Goal: Communication & Community: Answer question/provide support

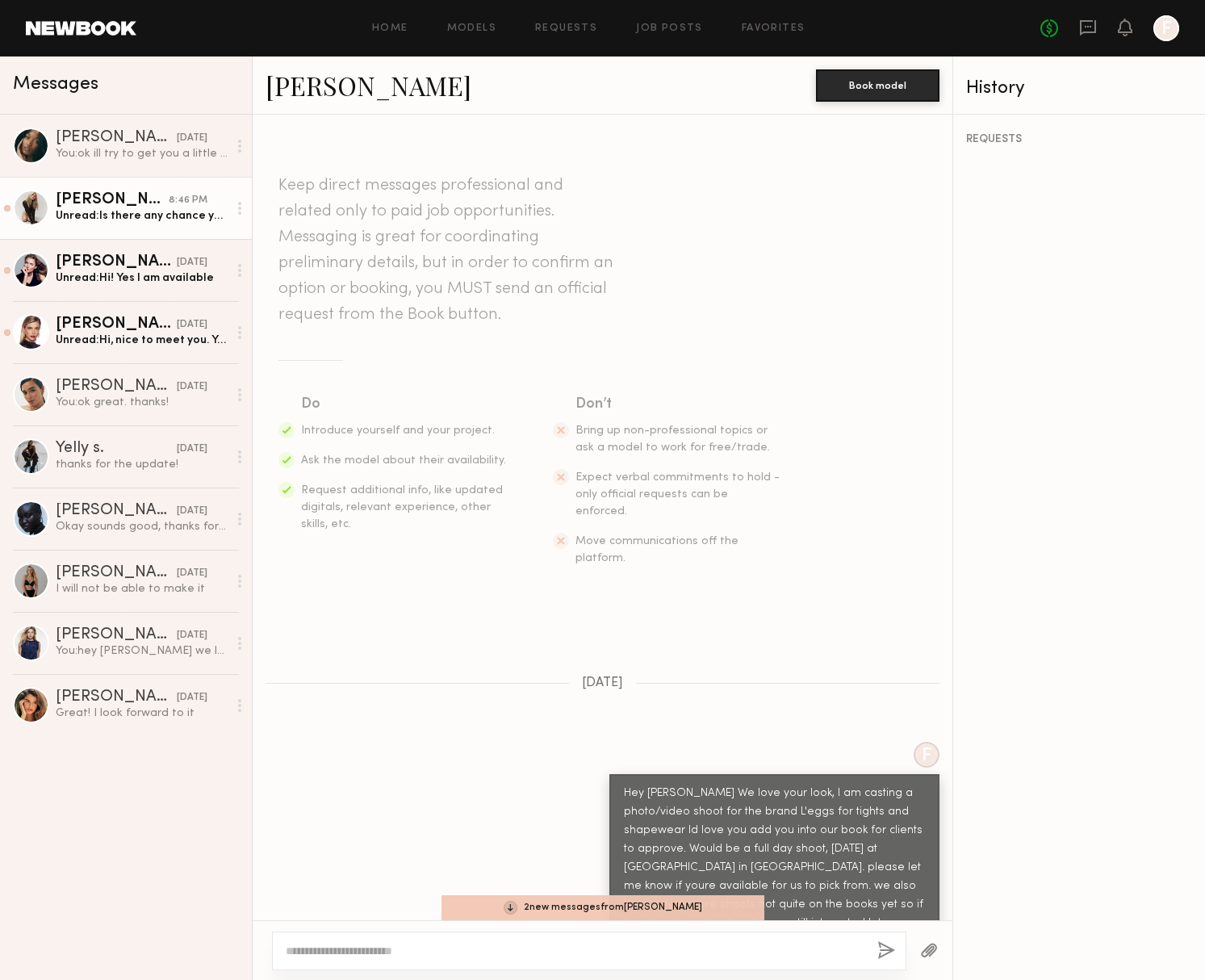
scroll to position [849, 0]
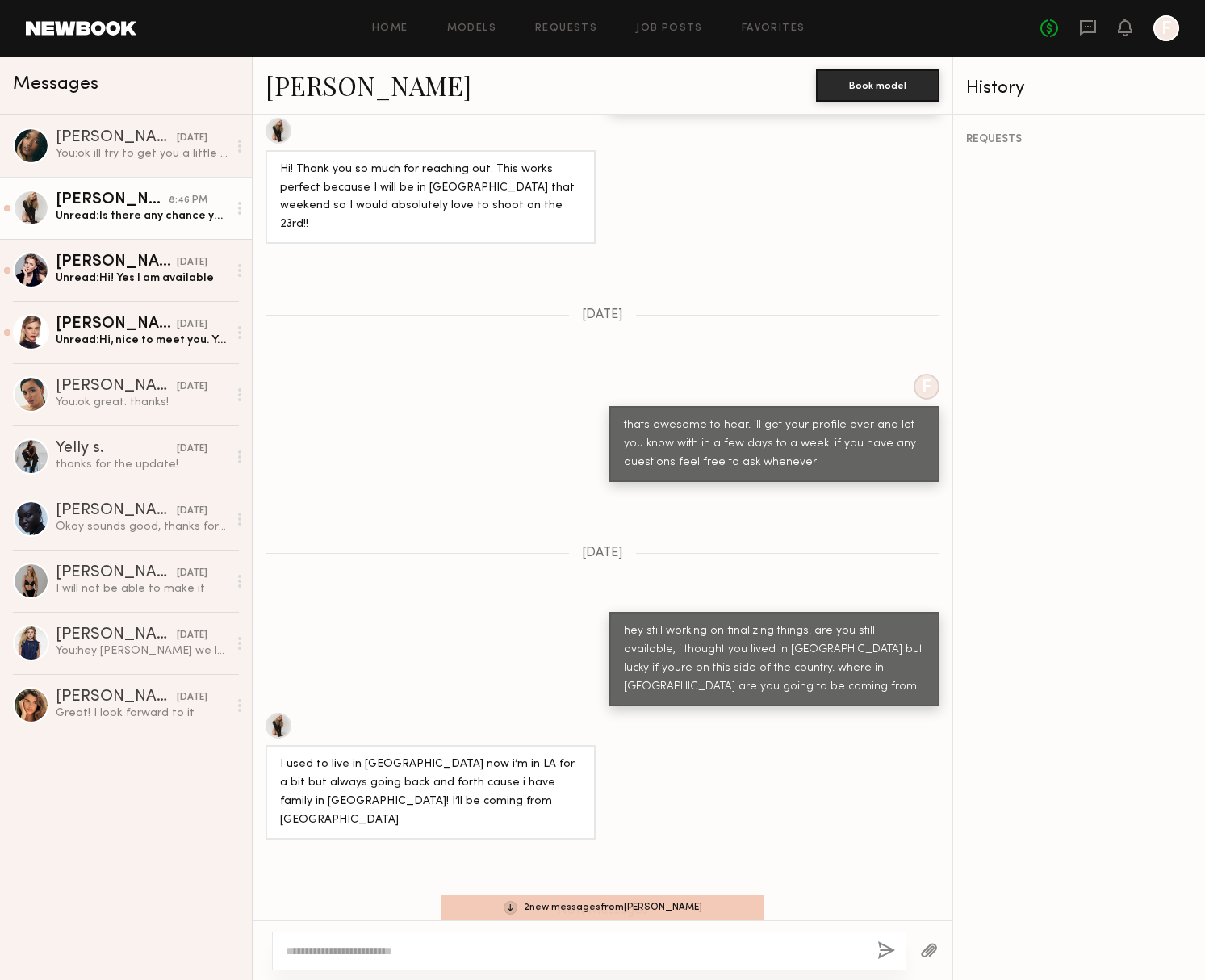
click at [110, 214] on div "Unread: Is there any chance you would be able to cover gas or train expenses fr…" at bounding box center [141, 216] width 172 height 16
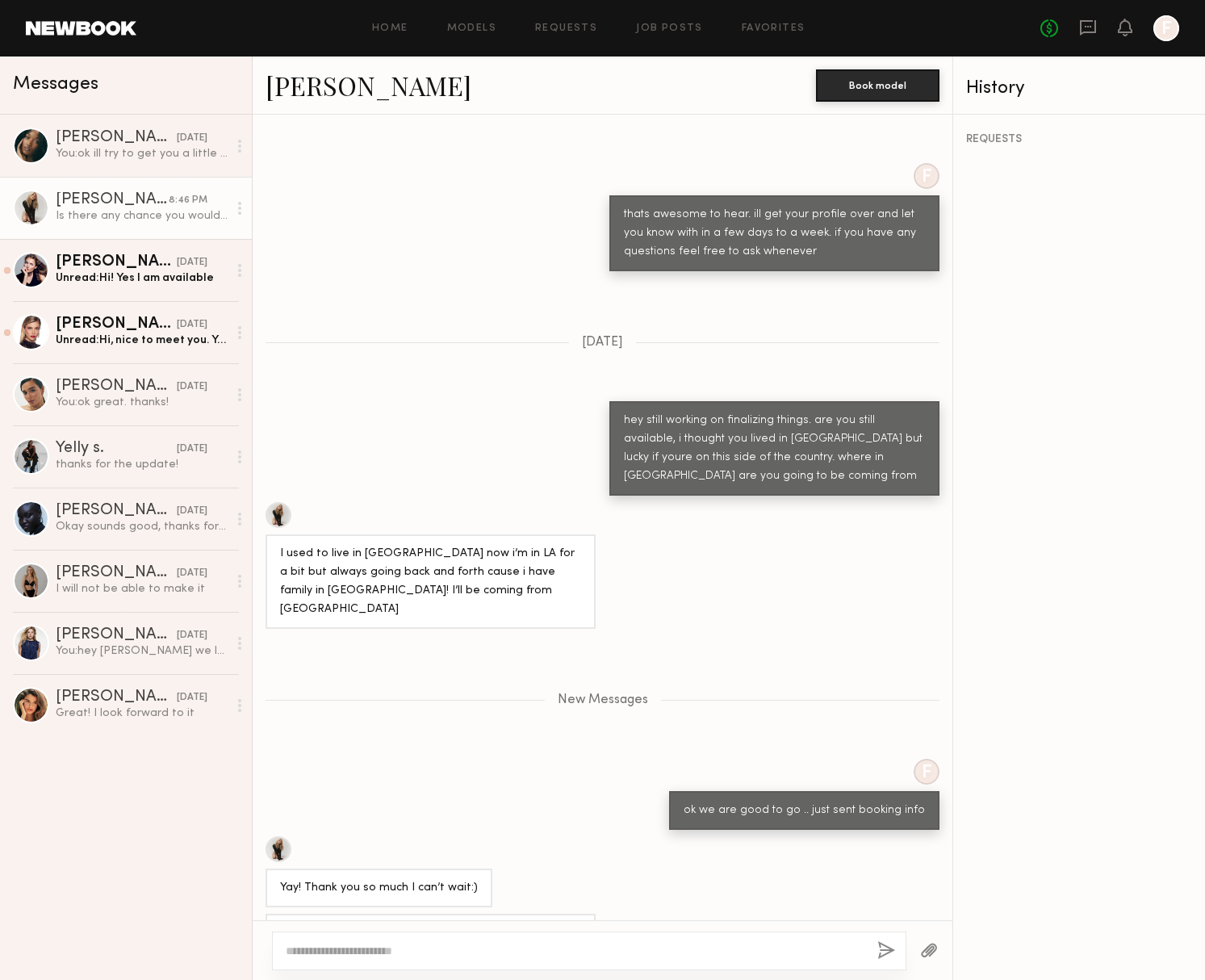
click at [404, 944] on textarea at bounding box center [575, 951] width 578 height 16
type textarea "*"
click at [696, 949] on textarea "**********" at bounding box center [575, 951] width 578 height 16
type textarea "**********"
click at [890, 943] on button "button" at bounding box center [886, 951] width 18 height 21
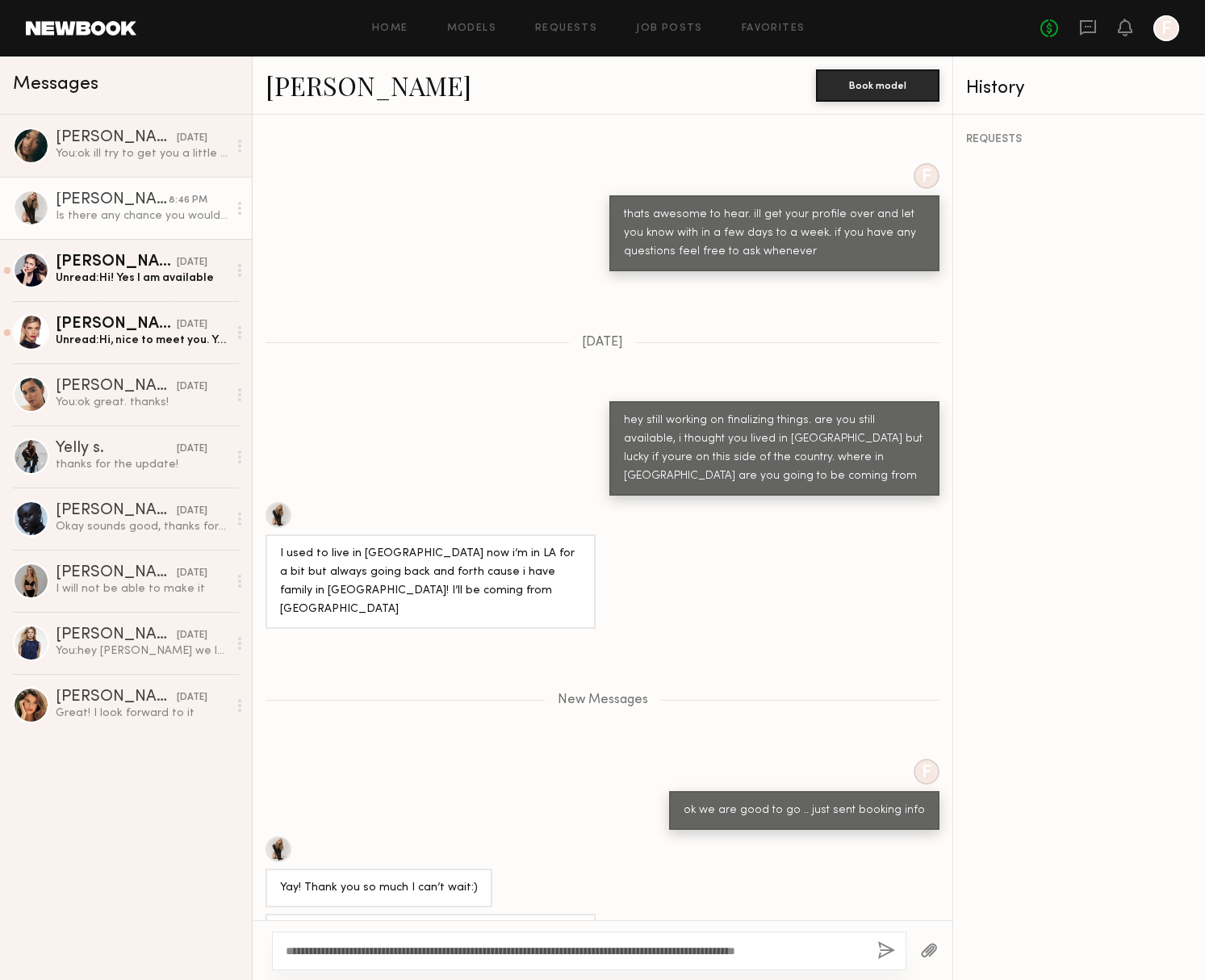
scroll to position [1123, 0]
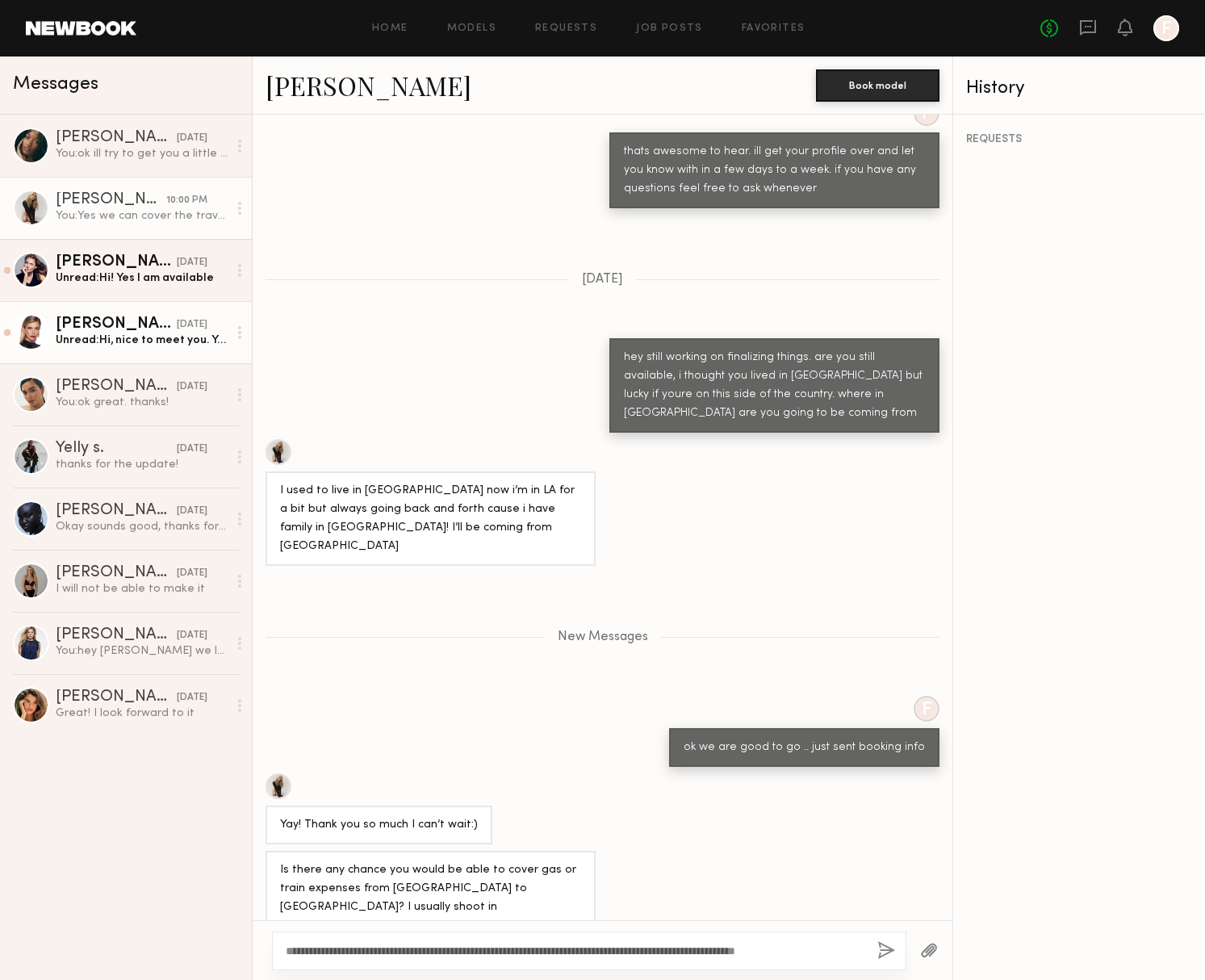
click at [106, 336] on div "Unread: Hi, nice to meet you. Yes Im available. Also, my Instagram is @meggirll…" at bounding box center [141, 341] width 172 height 16
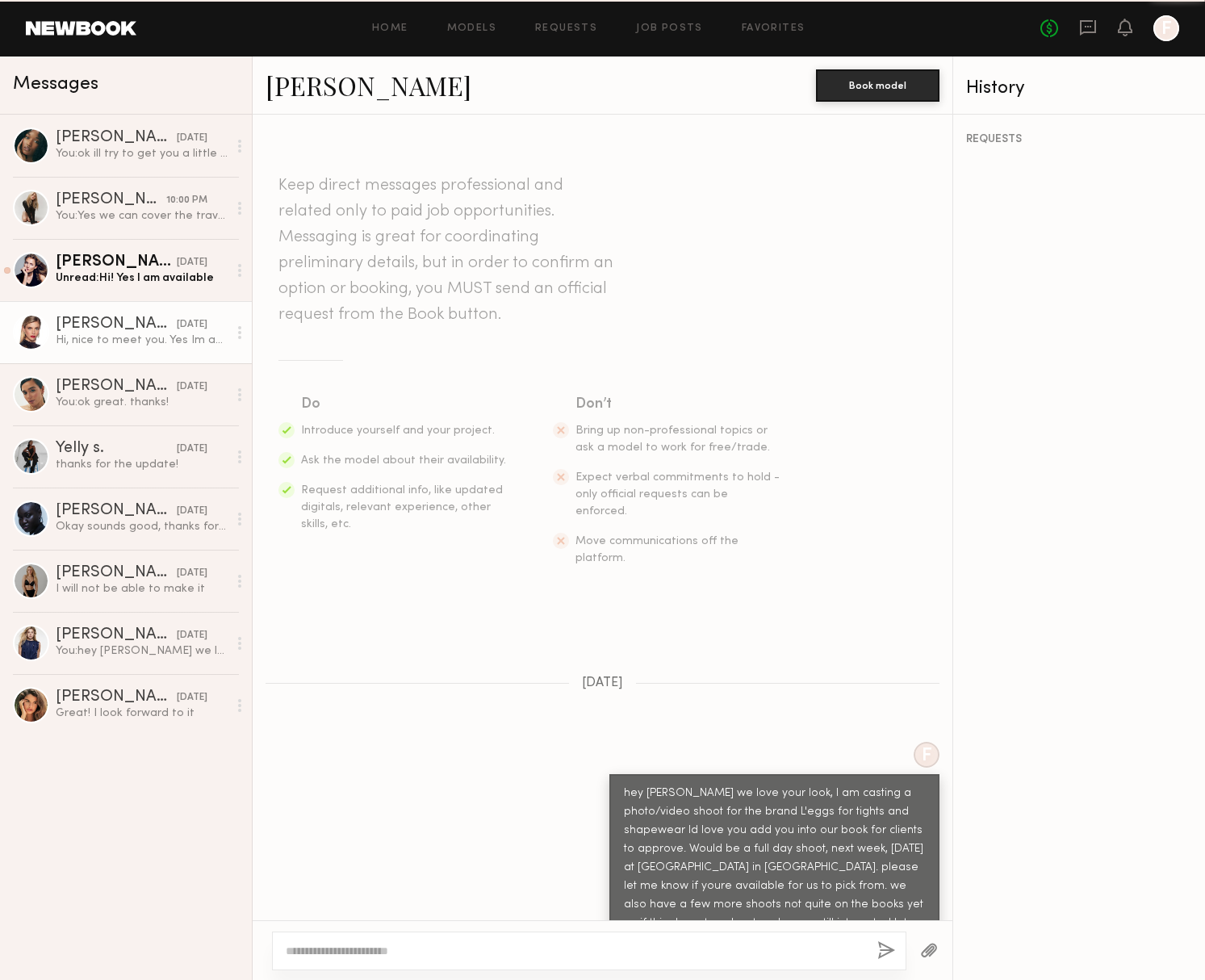
scroll to position [75, 0]
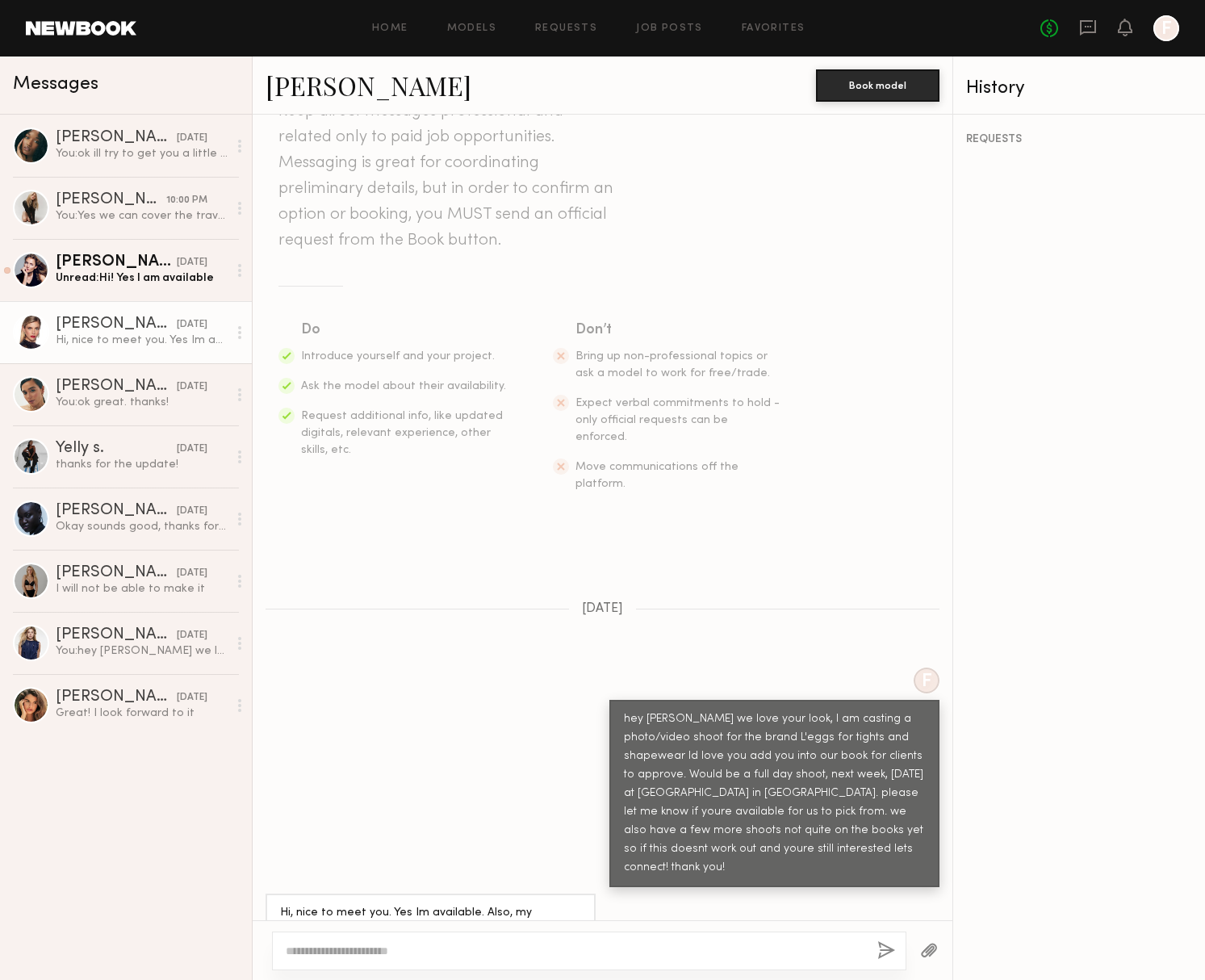
click at [378, 950] on textarea at bounding box center [575, 951] width 578 height 16
click at [107, 270] on div "Unread: Hi! Yes I am available" at bounding box center [141, 278] width 172 height 16
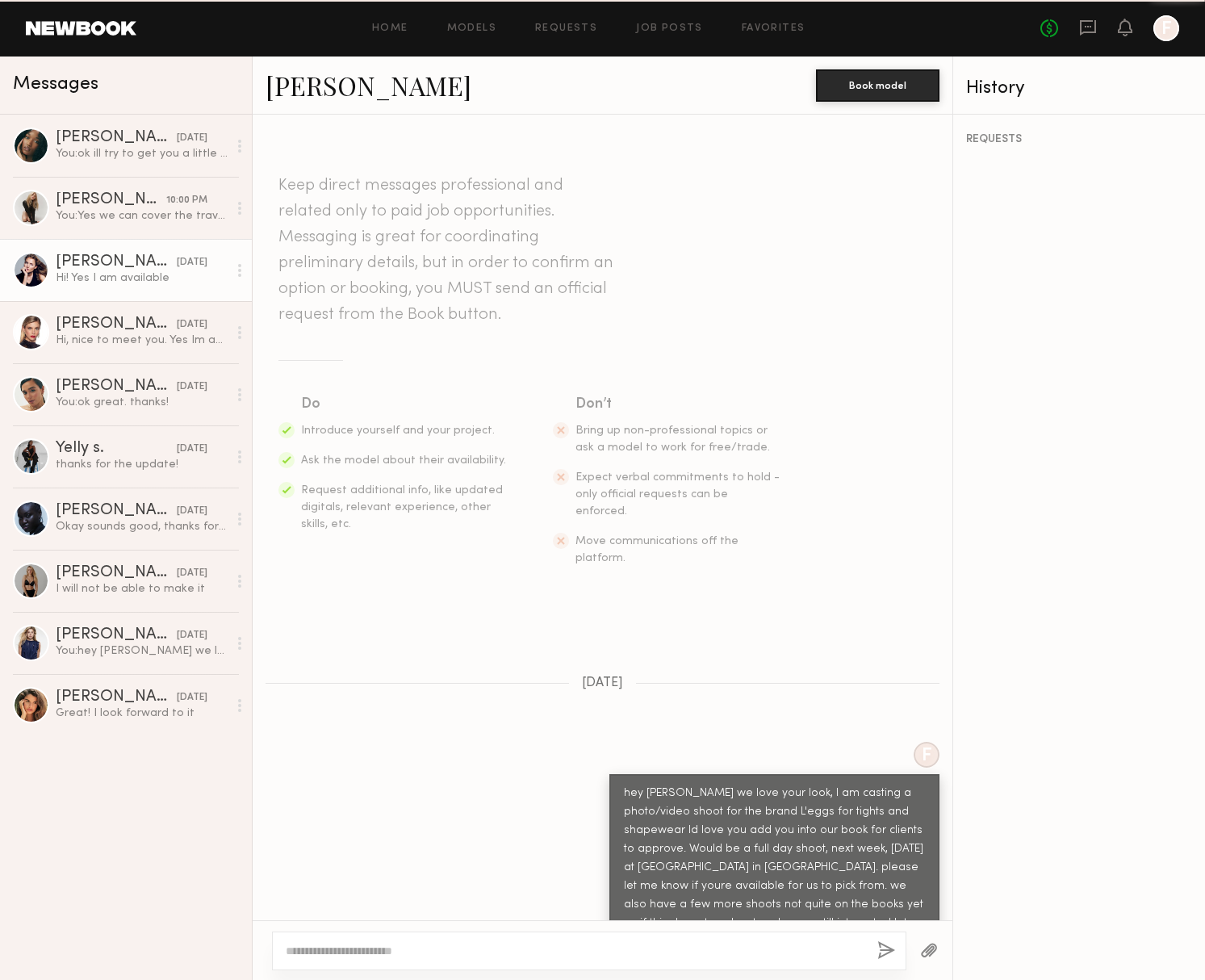
scroll to position [56, 0]
